Goal: Information Seeking & Learning: Learn about a topic

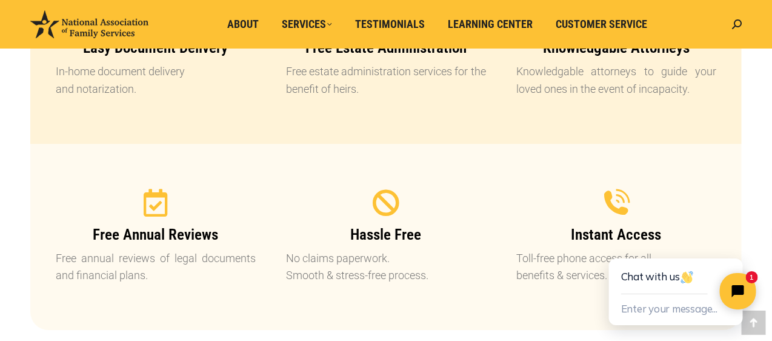
scroll to position [1316, 0]
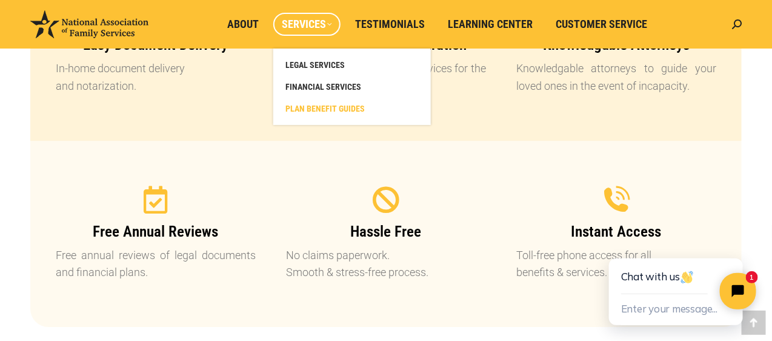
click at [300, 110] on span "PLAN BENEFIT GUIDES" at bounding box center [325, 108] width 79 height 11
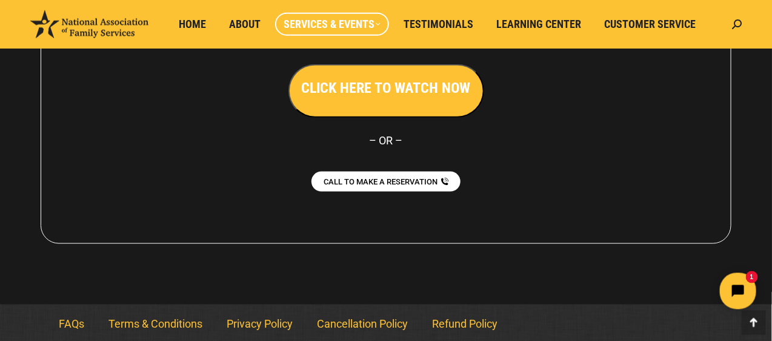
scroll to position [481, 0]
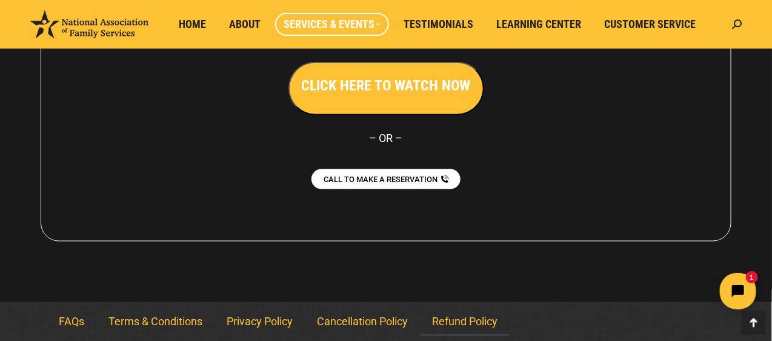
click at [468, 318] on link "Refund Policy" at bounding box center [465, 322] width 90 height 28
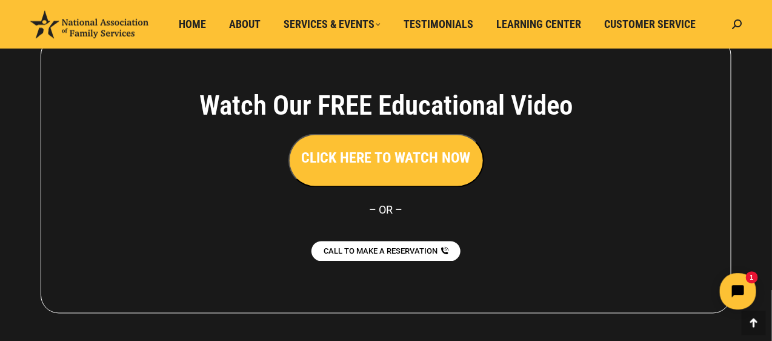
scroll to position [627, 0]
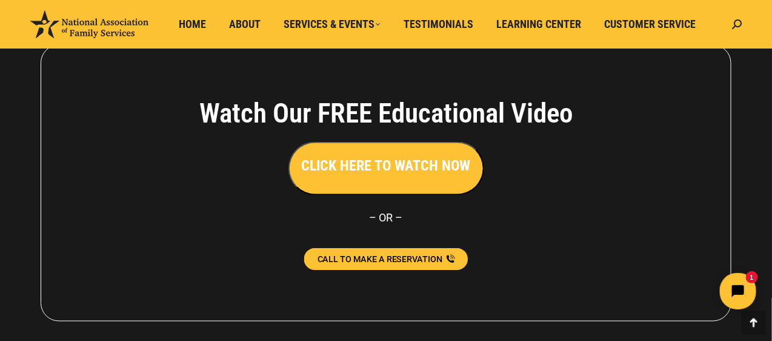
click at [419, 258] on span "CALL TO MAKE A RESERVATION" at bounding box center [380, 259] width 125 height 8
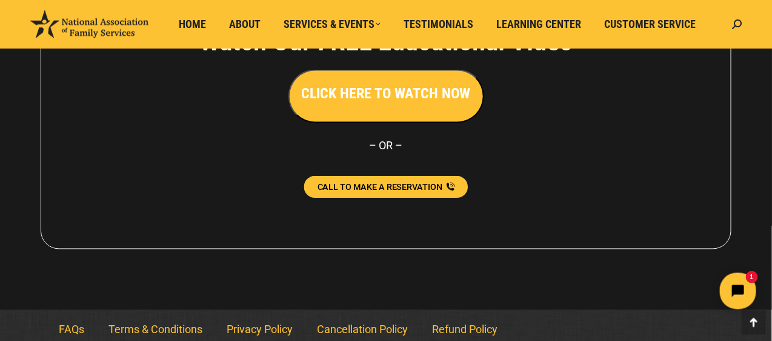
scroll to position [707, 0]
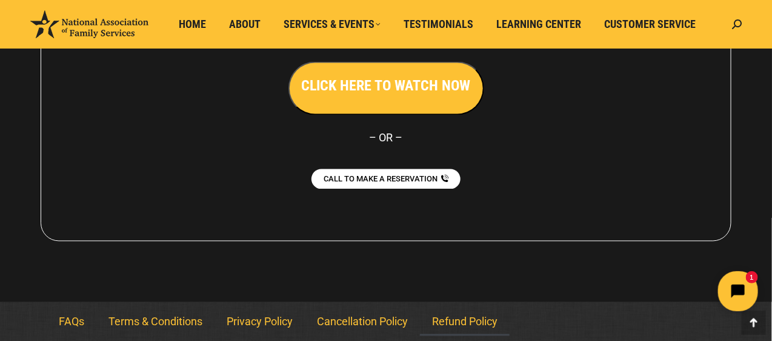
click at [749, 278] on button "Open chat widget" at bounding box center [738, 290] width 40 height 40
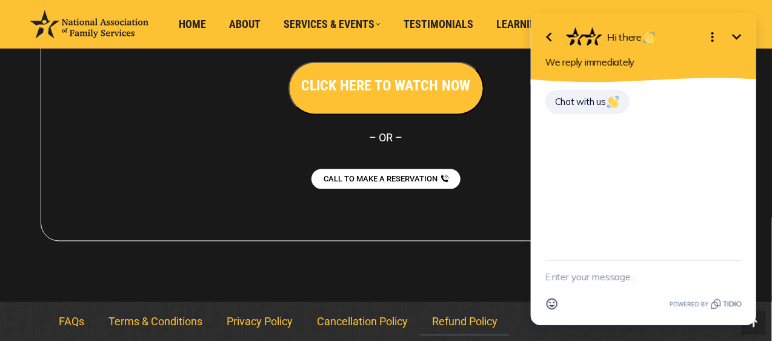
click at [735, 42] on icon "Minimize" at bounding box center [736, 37] width 15 height 15
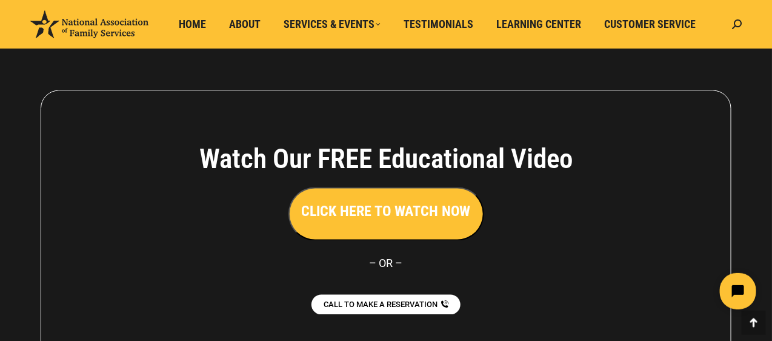
scroll to position [519, 0]
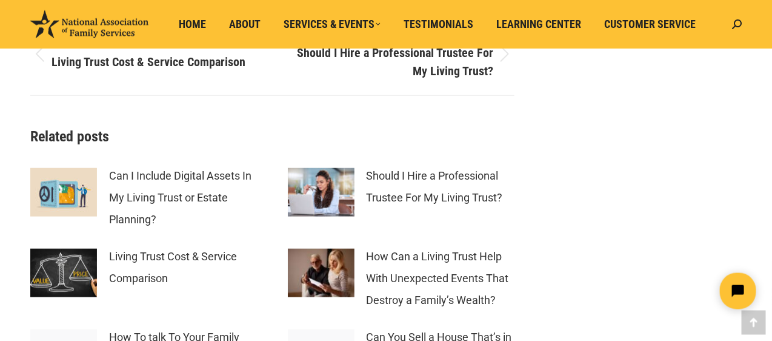
scroll to position [3448, 0]
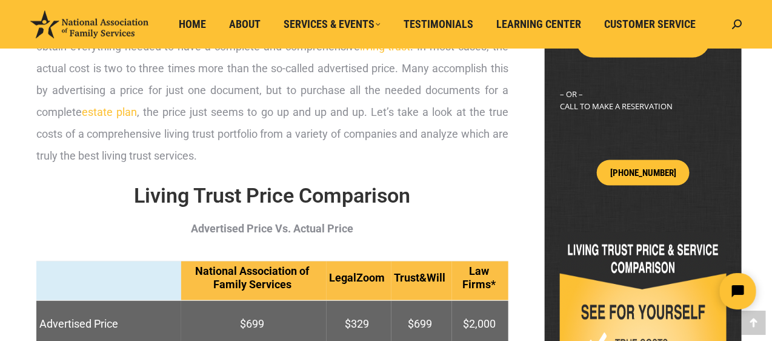
scroll to position [501, 0]
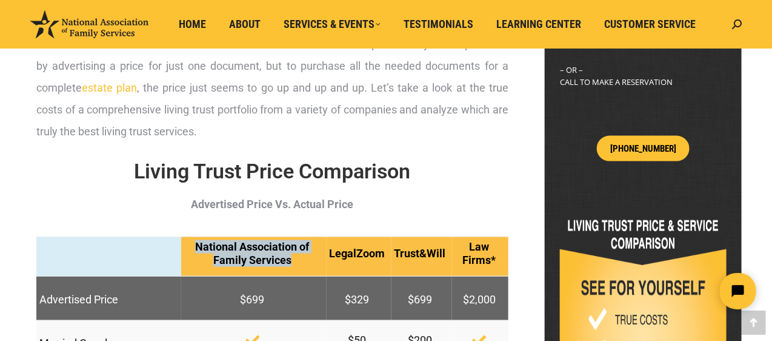
drag, startPoint x: 197, startPoint y: 244, endPoint x: 304, endPoint y: 257, distance: 108.1
click at [304, 257] on p "National Association of Family Services" at bounding box center [252, 253] width 136 height 26
copy p "National Association of Family Services"
